Goal: Transaction & Acquisition: Obtain resource

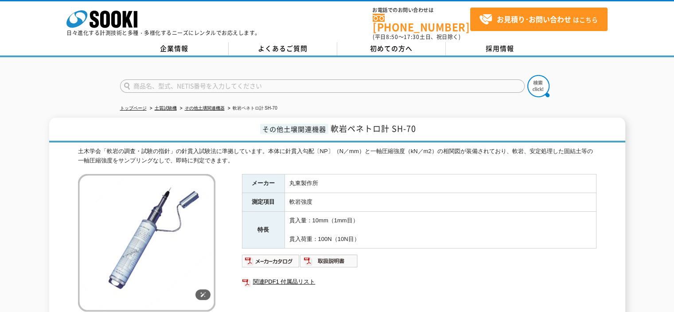
click at [174, 215] on img at bounding box center [146, 242] width 137 height 137
drag, startPoint x: 333, startPoint y: 122, endPoint x: 416, endPoint y: 126, distance: 82.6
click at [416, 126] on span "軟岩ペネトロ計 SH-70" at bounding box center [374, 128] width 86 height 12
copy span "軟岩ペネトロ計 SH-70"
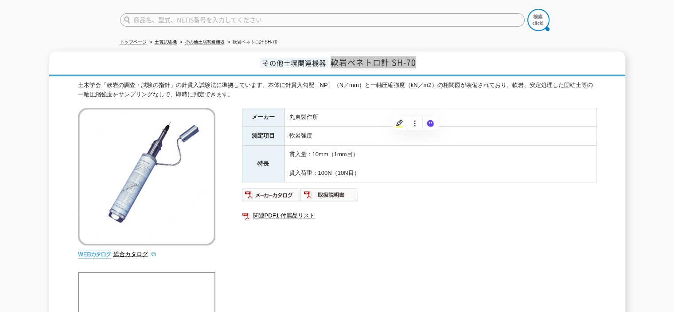
scroll to position [89, 0]
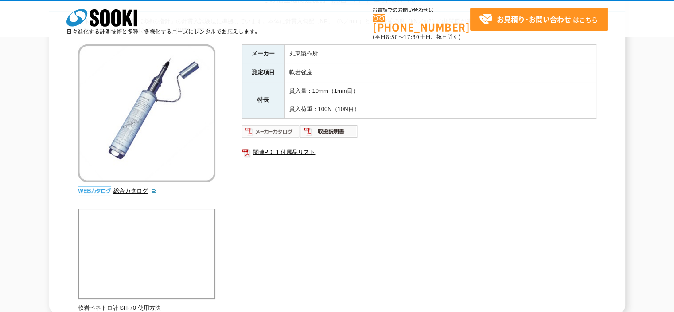
click at [276, 133] on img at bounding box center [271, 131] width 58 height 14
click at [338, 121] on div "メーカー [PERSON_NAME]製作所 測定項目 軟岩強度 特長 貫入量：10mm（1mm目） 貫入荷重：100N（10N目） 関連PDF1 付属品リスト" at bounding box center [419, 139] width 355 height 191
click at [338, 125] on img at bounding box center [329, 131] width 58 height 14
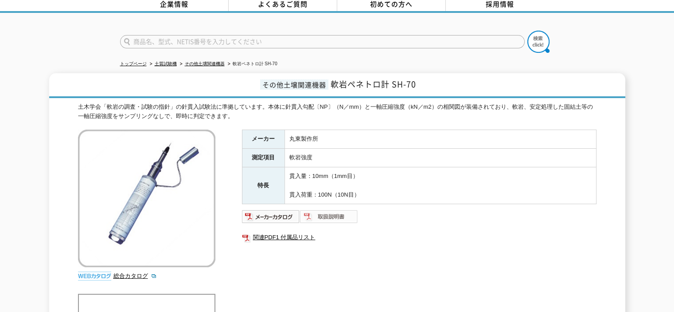
click at [351, 209] on img at bounding box center [329, 216] width 58 height 14
